Goal: Task Accomplishment & Management: Manage account settings

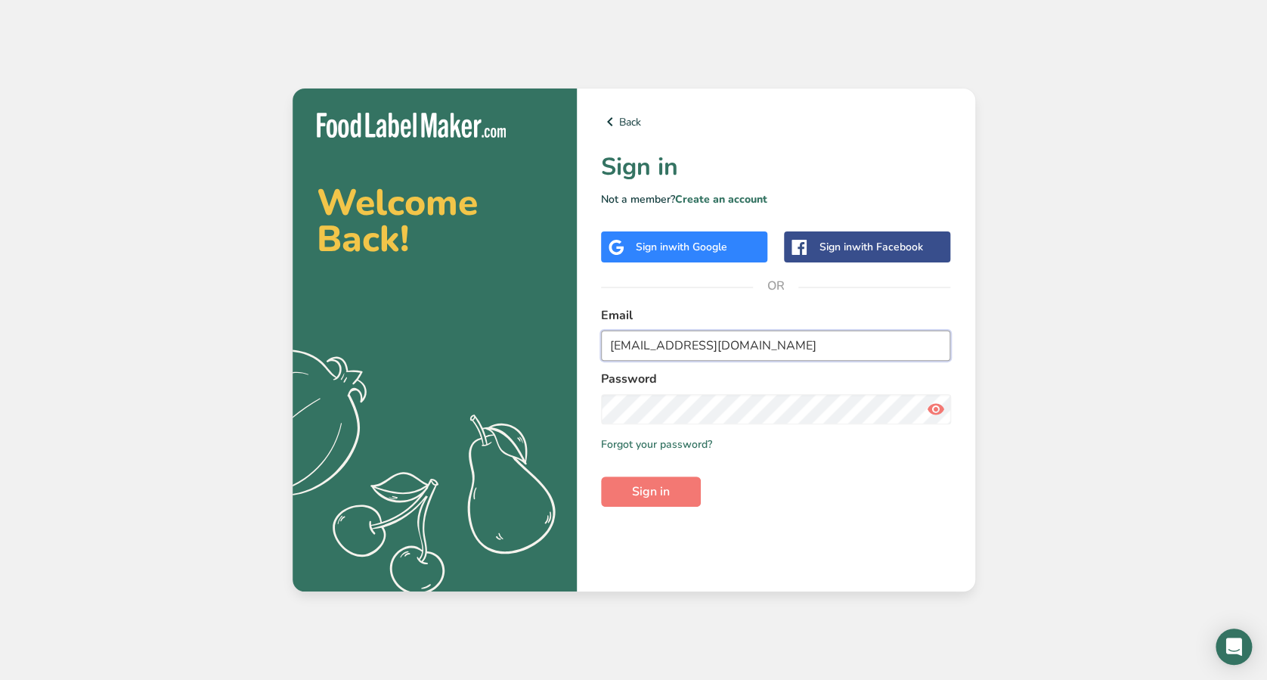
click at [738, 344] on input "maria12456@foodlabelmaker.com" at bounding box center [776, 345] width 350 height 30
type input "maria@foodlabelmaker.com"
click at [601, 476] on button "Sign in" at bounding box center [651, 491] width 100 height 30
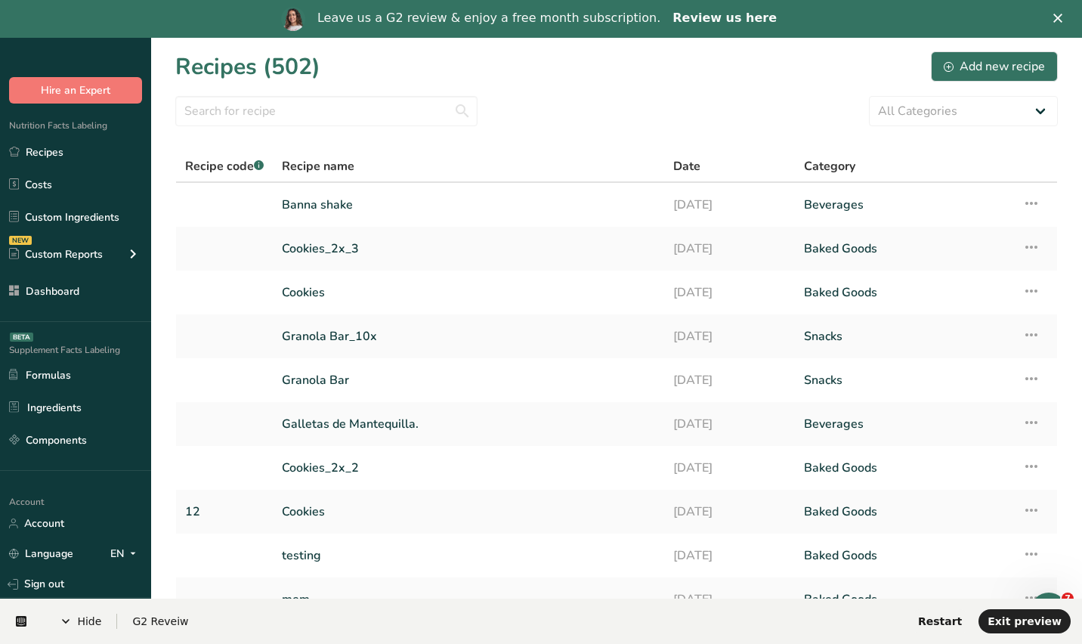
click at [711, 22] on link "Review us here" at bounding box center [725, 19] width 104 height 17
